Goal: Information Seeking & Learning: Learn about a topic

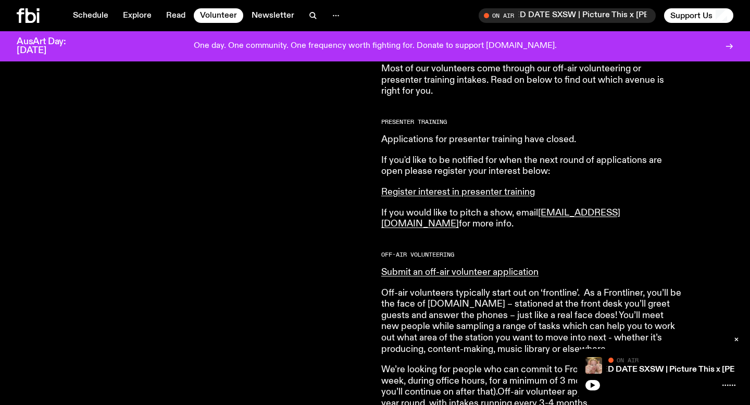
scroll to position [464, 0]
click at [422, 278] on link "Submit an off-air volunteer application" at bounding box center [459, 272] width 157 height 9
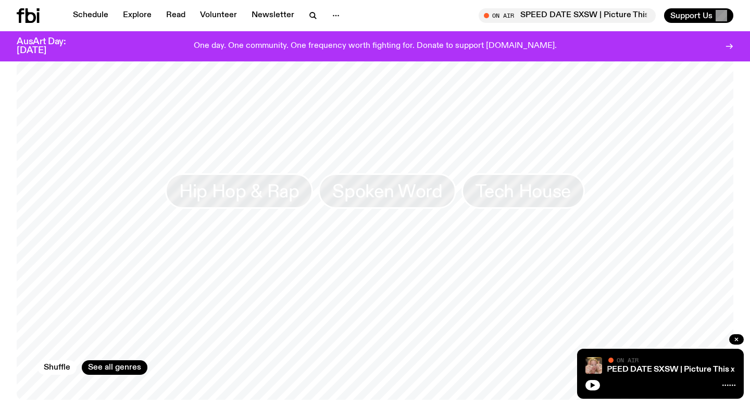
scroll to position [912, 0]
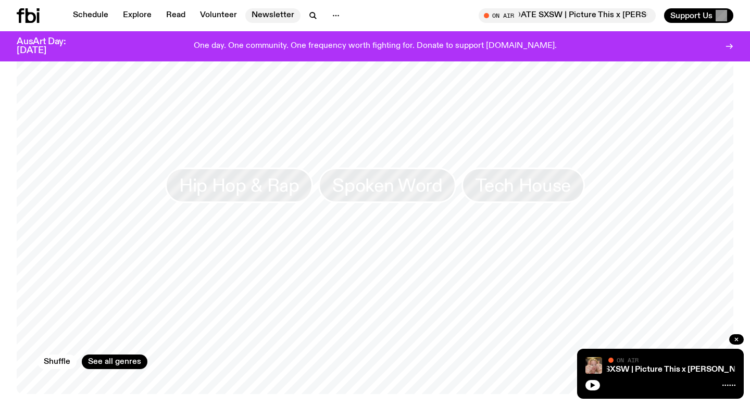
click at [266, 20] on link "Newsletter" at bounding box center [272, 15] width 55 height 15
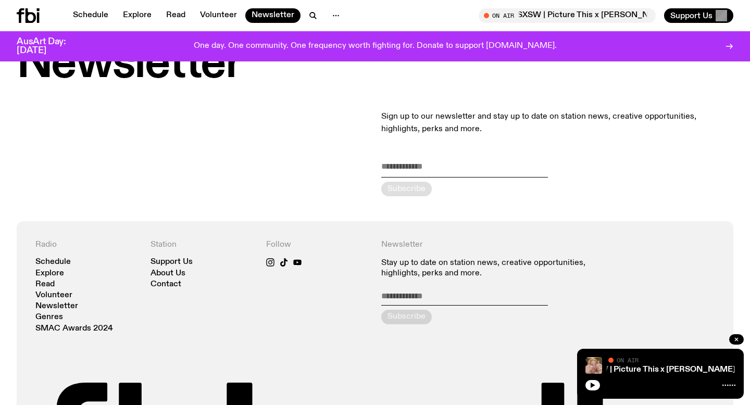
scroll to position [49, 0]
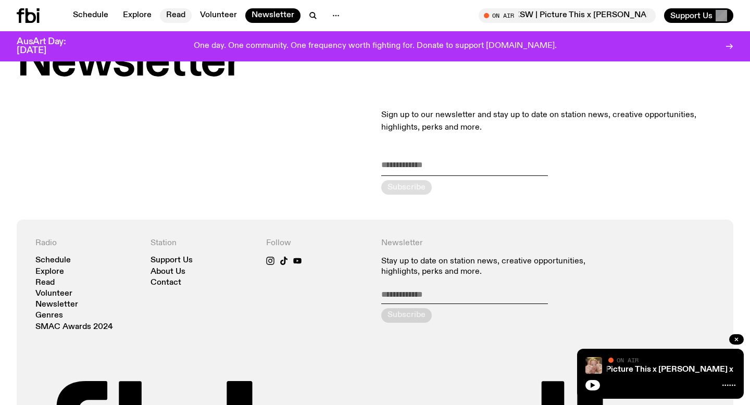
click at [179, 11] on link "Read" at bounding box center [176, 15] width 32 height 15
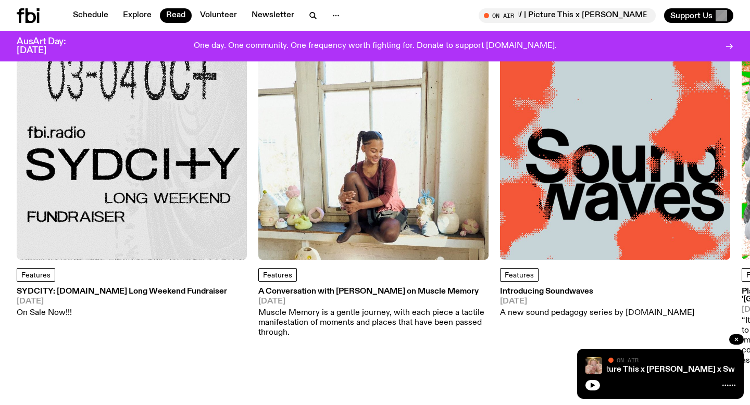
scroll to position [99, 0]
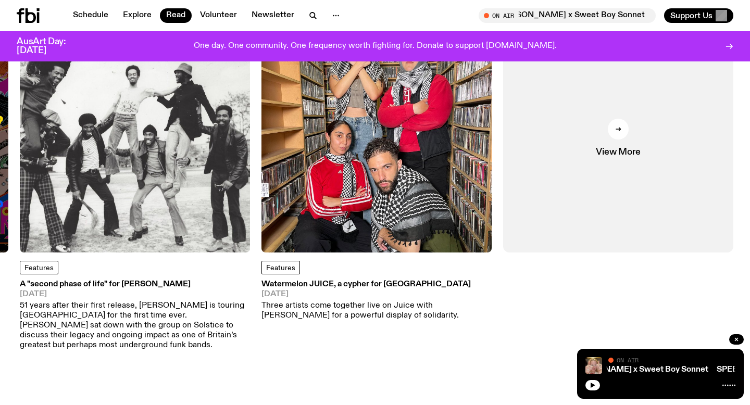
click at [216, 185] on img at bounding box center [135, 137] width 230 height 230
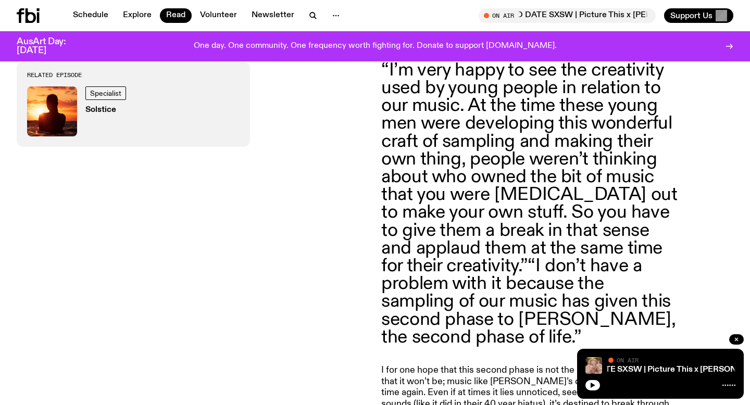
scroll to position [1610, 0]
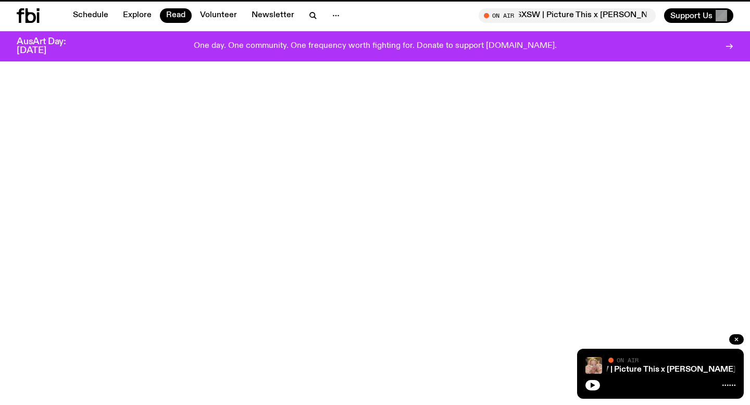
scroll to position [99, 0]
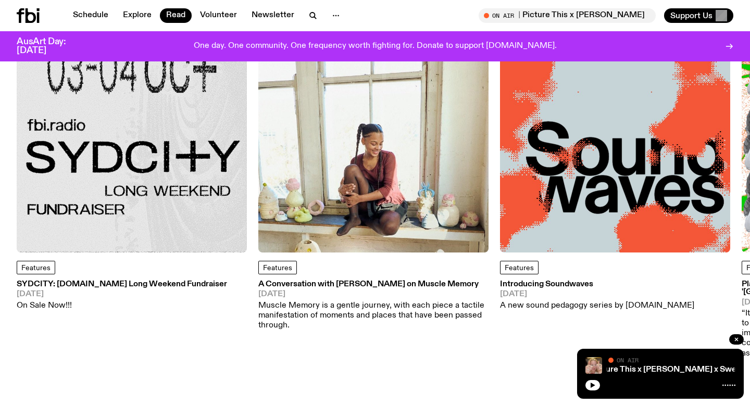
click at [286, 224] on img at bounding box center [373, 137] width 230 height 230
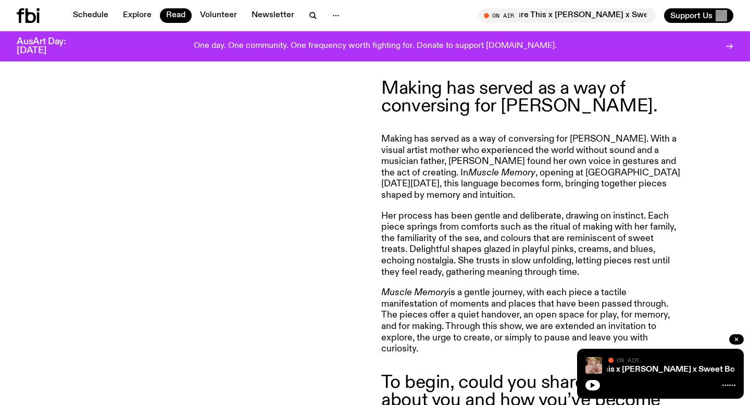
scroll to position [391, 0]
